Goal: Use online tool/utility: Use online tool/utility

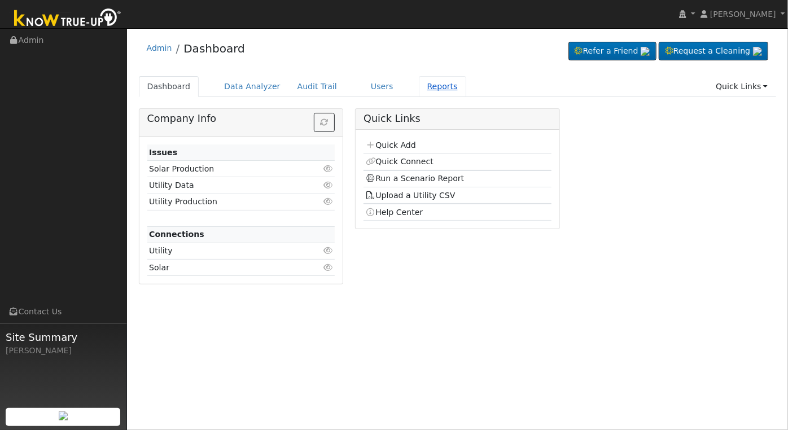
click at [433, 87] on link "Reports" at bounding box center [442, 86] width 47 height 21
click at [419, 88] on link "Reports" at bounding box center [442, 86] width 47 height 21
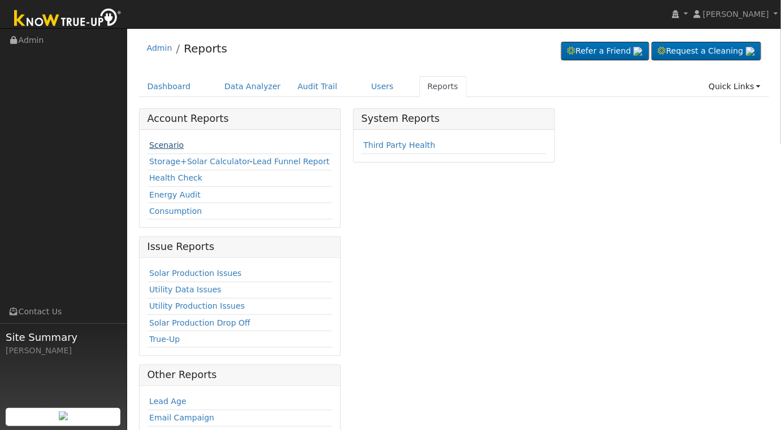
click at [172, 146] on link "Scenario" at bounding box center [166, 145] width 34 height 9
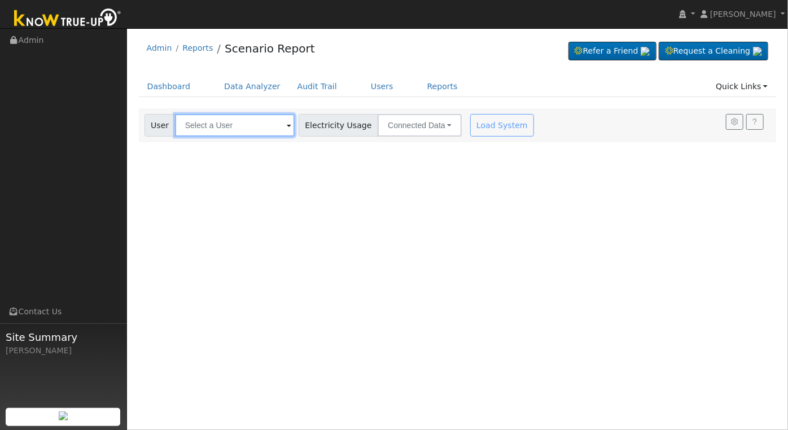
click at [251, 119] on input "text" at bounding box center [235, 125] width 120 height 23
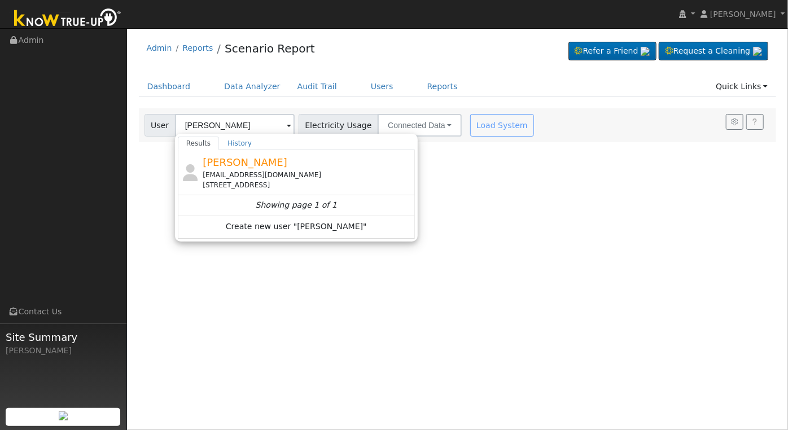
click at [347, 167] on div "[PERSON_NAME] [EMAIL_ADDRESS][DOMAIN_NAME] [STREET_ADDRESS]" at bounding box center [308, 173] width 210 height 36
type input "[PERSON_NAME]"
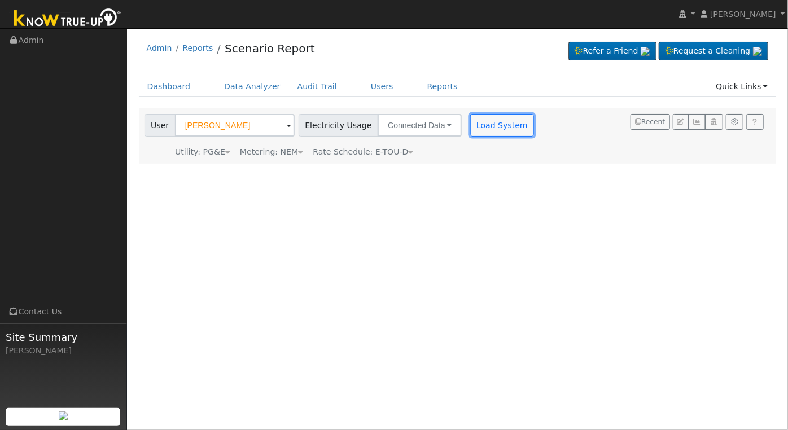
click at [494, 128] on button "Load System" at bounding box center [502, 125] width 64 height 23
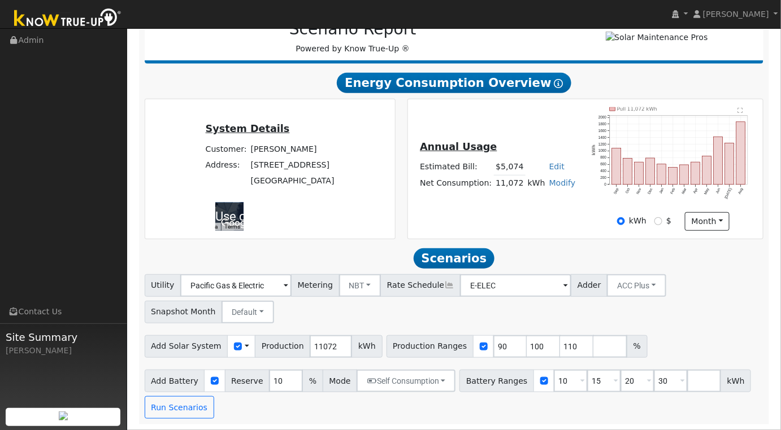
scroll to position [163, 0]
click at [317, 348] on input "11072" at bounding box center [331, 346] width 42 height 23
paste input "5921"
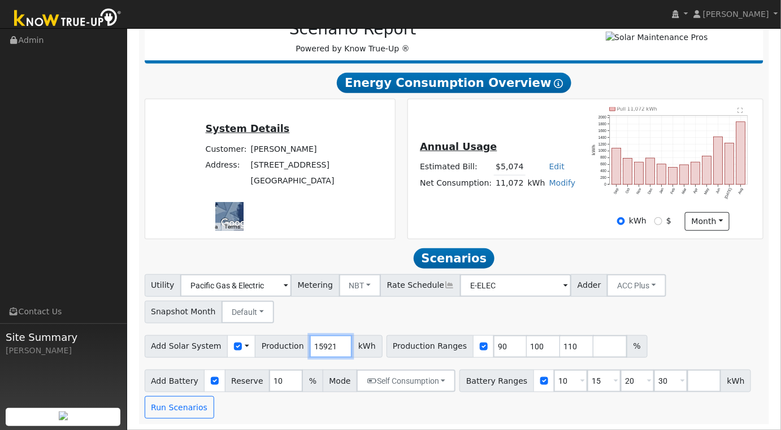
type input "15921"
click at [493, 347] on input "90" at bounding box center [510, 346] width 34 height 23
type input "100"
type input "110"
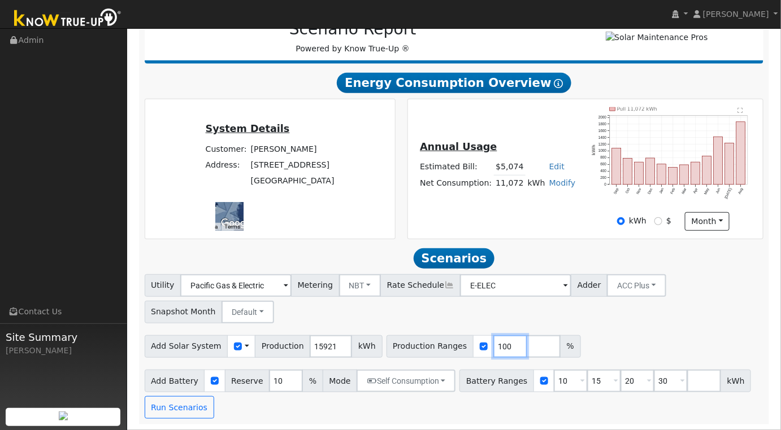
type input "100"
click at [647, 345] on div "Add Solar System Use CSV Data Production 15921 kWh Production Ranges 100 %" at bounding box center [453, 345] width 623 height 27
click at [554, 380] on input "10" at bounding box center [571, 381] width 34 height 23
type input "15"
type input "20"
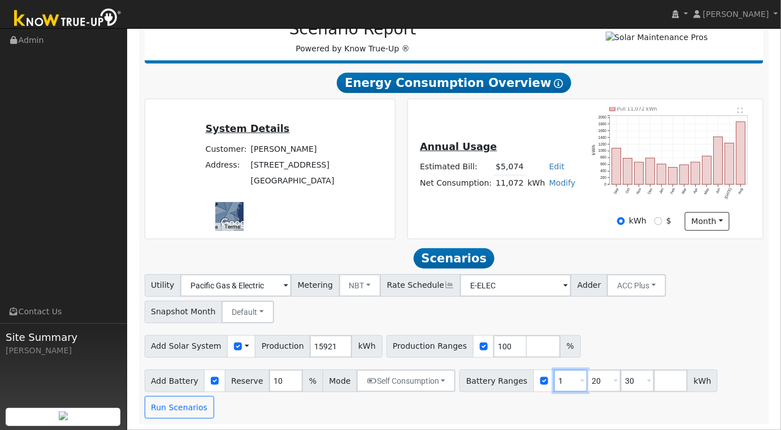
type input "30"
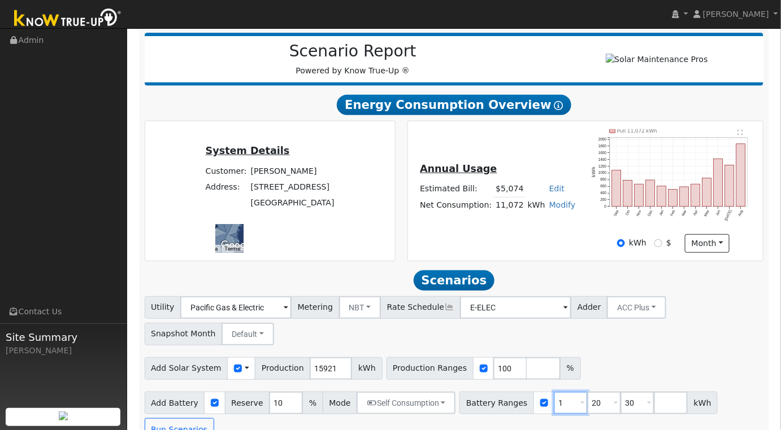
type input "20"
type input "30"
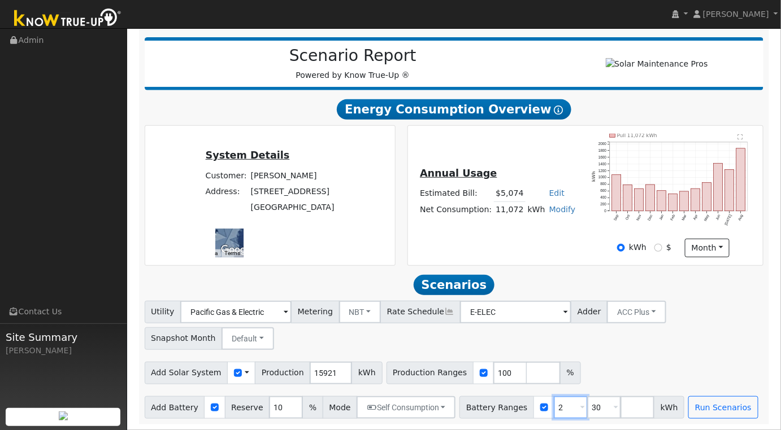
type input "30"
type input "3"
type input "20"
click at [604, 385] on div "Utility Pacific Gas & Electric Metering NBT NEM NBT Rate Schedule E-ELEC Adder …" at bounding box center [453, 360] width 631 height 118
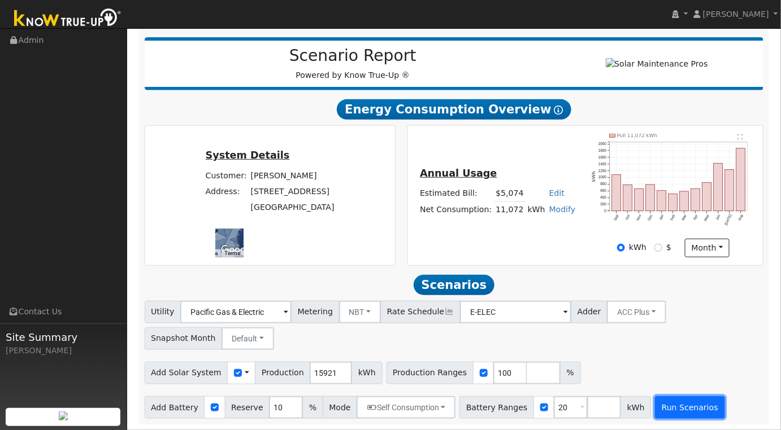
click at [669, 407] on button "Run Scenarios" at bounding box center [689, 407] width 69 height 23
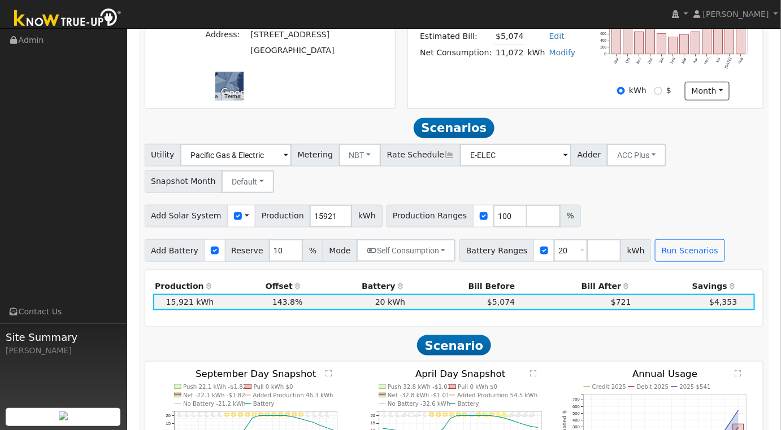
scroll to position [376, 0]
